Goal: Information Seeking & Learning: Learn about a topic

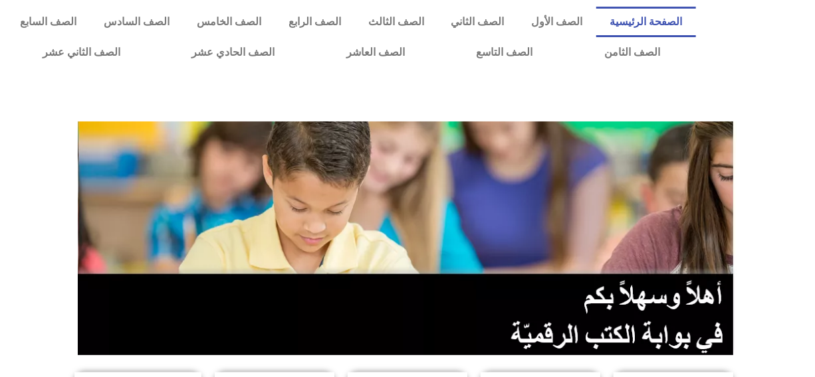
click at [763, 85] on div at bounding box center [407, 97] width 801 height 33
click at [429, 17] on link "الصف الثالث" at bounding box center [395, 22] width 83 height 31
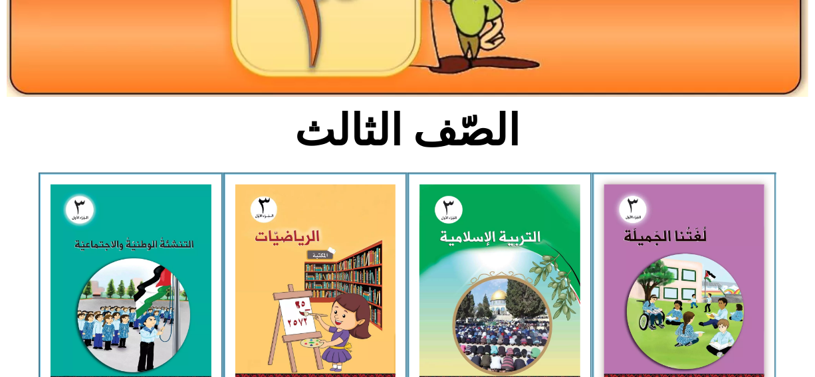
scroll to position [233, 0]
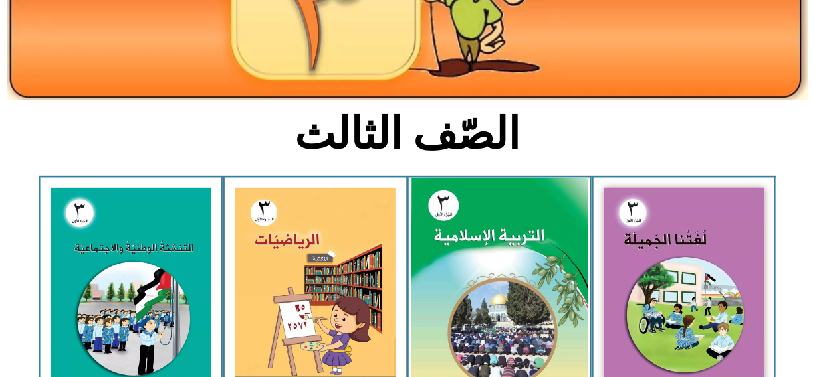
click at [526, 221] on img at bounding box center [499, 287] width 177 height 220
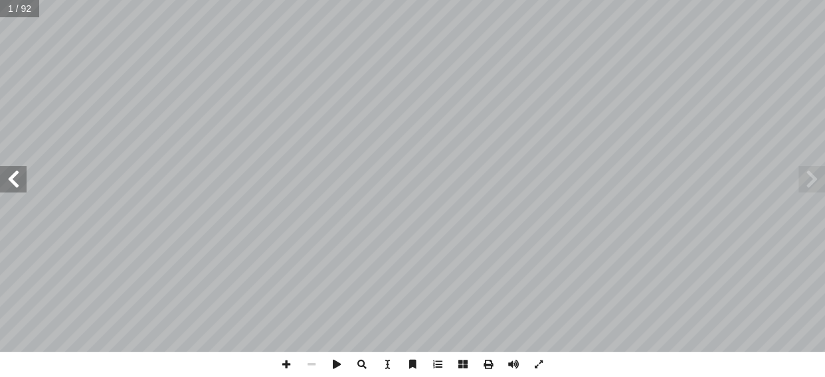
click at [13, 179] on span at bounding box center [13, 179] width 27 height 27
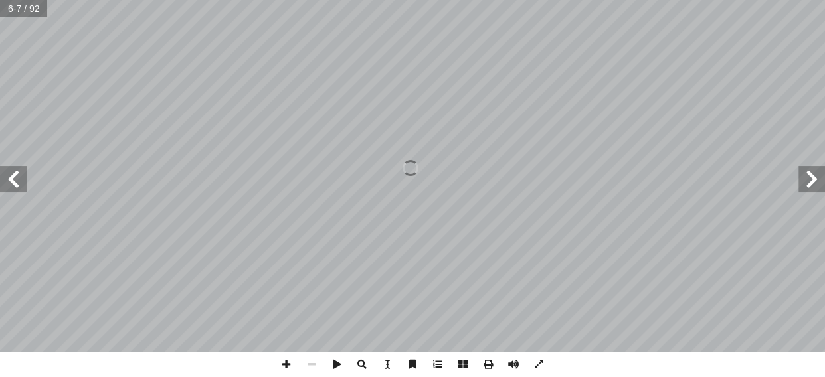
click at [15, 175] on span at bounding box center [13, 179] width 27 height 27
click at [12, 173] on span at bounding box center [13, 179] width 27 height 27
click at [13, 178] on span at bounding box center [13, 179] width 27 height 27
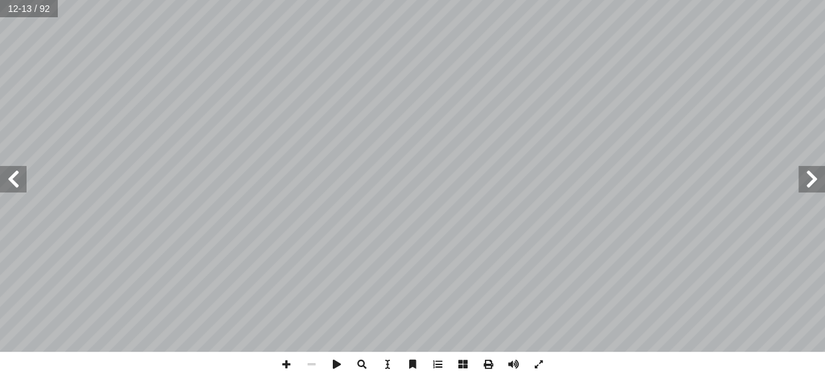
click at [13, 178] on span at bounding box center [13, 179] width 27 height 27
click at [820, 187] on span at bounding box center [812, 179] width 27 height 27
click at [544, 88] on html "الصفحة الرئيسية الصف الأول الصف الثاني الصف الثالث الصف الرابع الصف الخامس الصف…" at bounding box center [412, 44] width 825 height 88
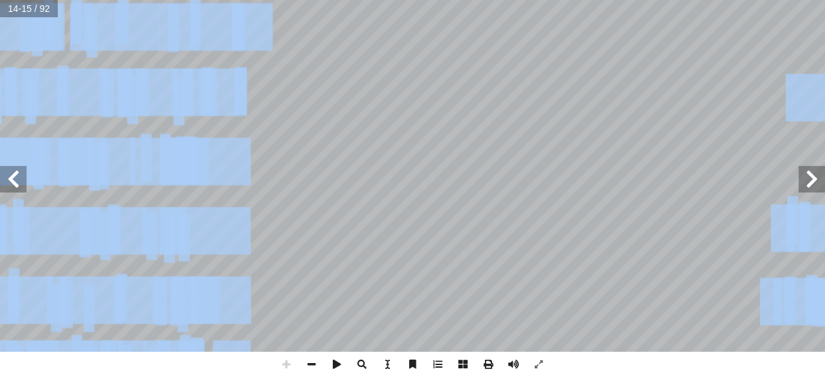
click at [3, 171] on div "١٠ .................... لى َ ع ُ راة ْ و َّ الت ِ ت َ ل ِ ز ْ ن أ ا - أ ا .....…" at bounding box center [412, 176] width 825 height 352
